Goal: Task Accomplishment & Management: Use online tool/utility

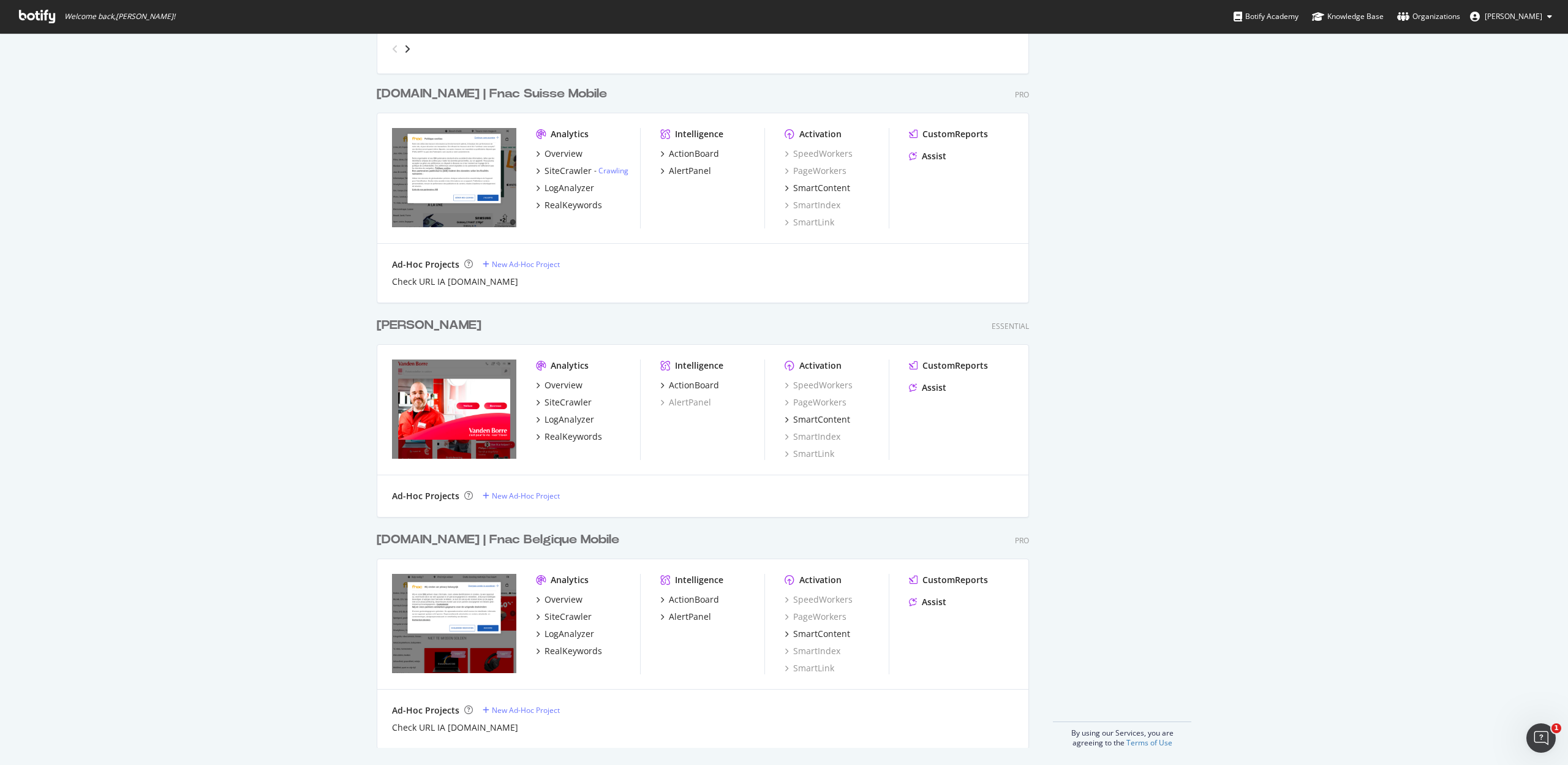
scroll to position [777, 0]
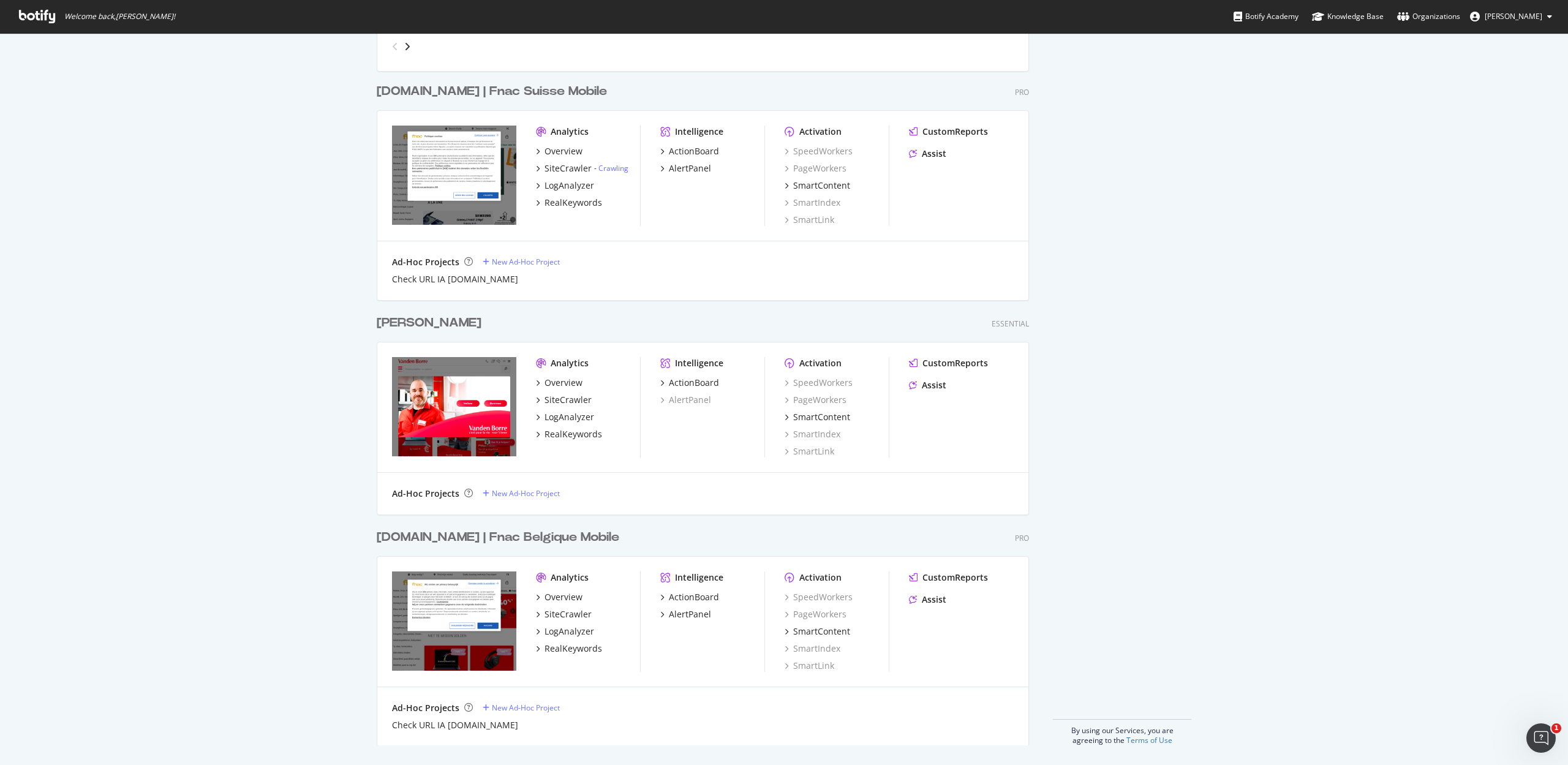
click at [540, 535] on div "[DOMAIN_NAME] | Fnac Belgique Mobile" at bounding box center [498, 537] width 243 height 18
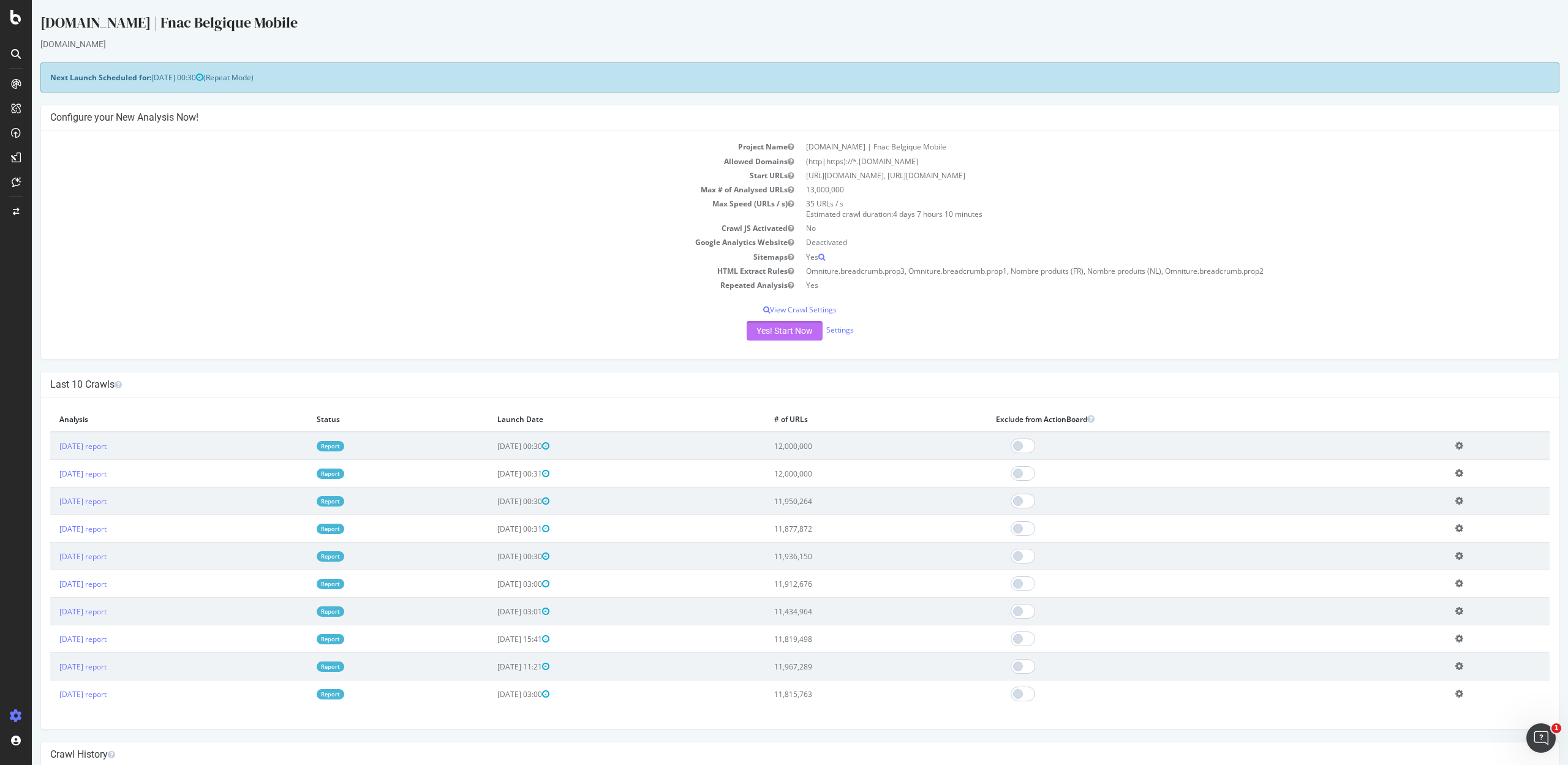
click at [783, 326] on button "Yes! Start Now" at bounding box center [784, 331] width 76 height 20
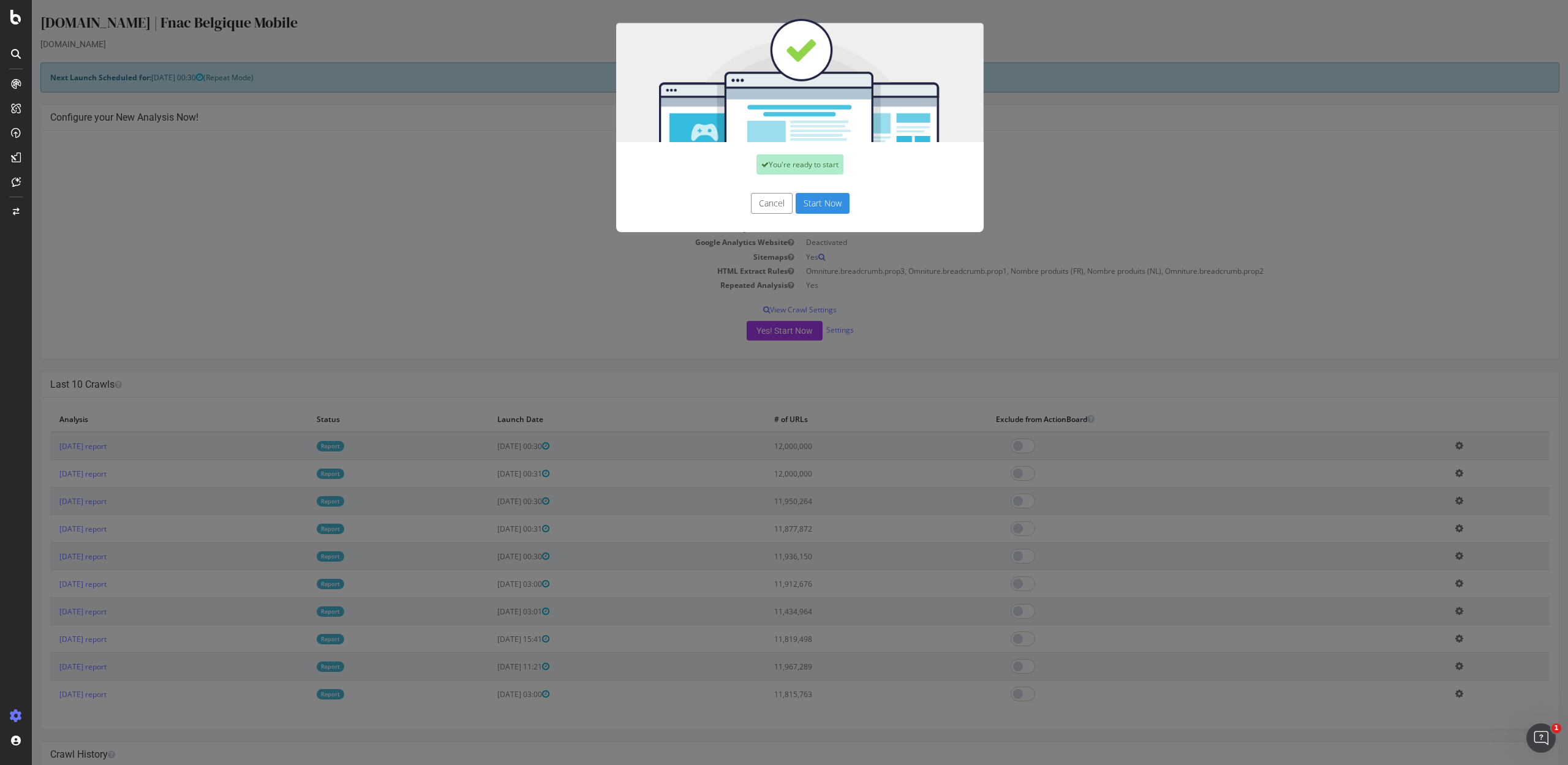
click at [808, 199] on button "Start Now" at bounding box center [823, 203] width 54 height 21
